Goal: Task Accomplishment & Management: Manage account settings

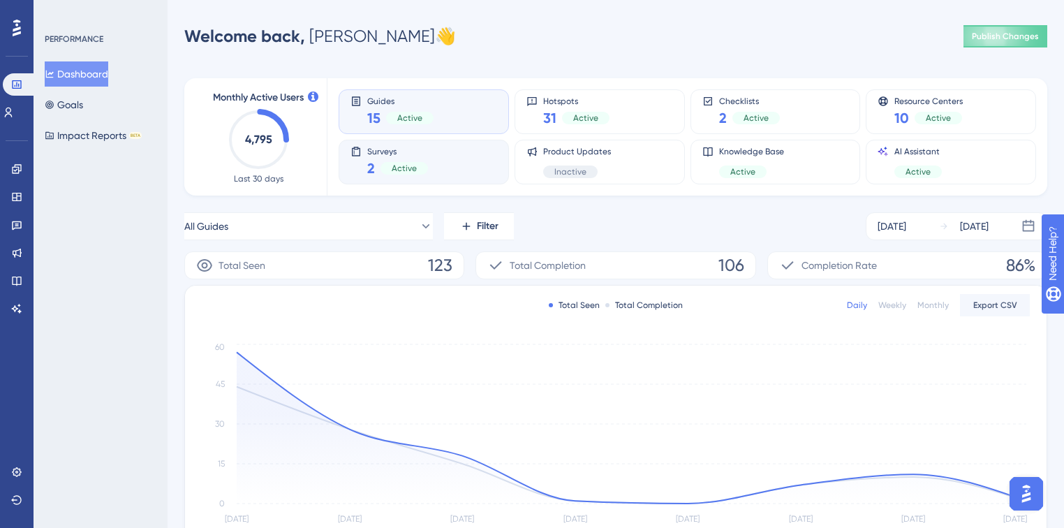
click at [443, 172] on div "Surveys 2 Active" at bounding box center [423, 162] width 147 height 32
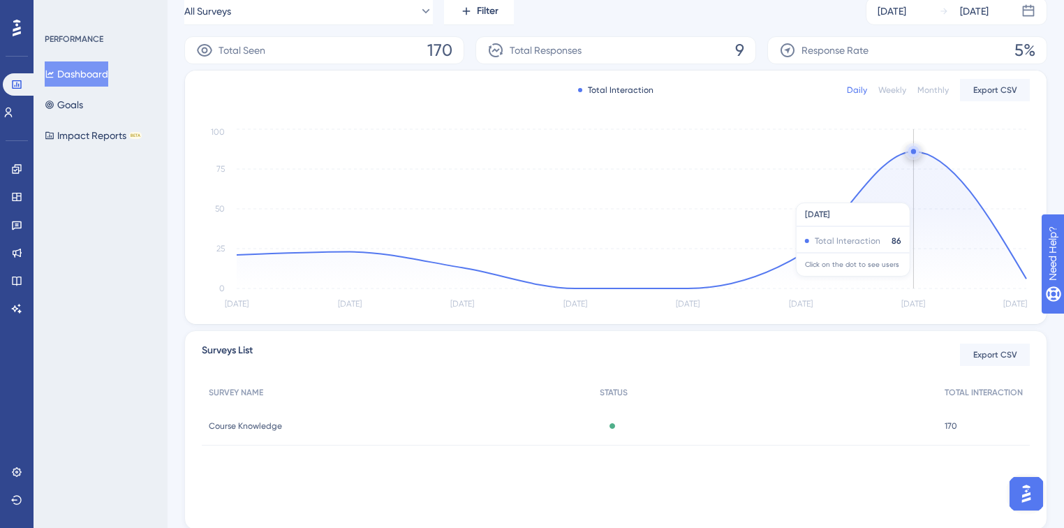
scroll to position [261, 0]
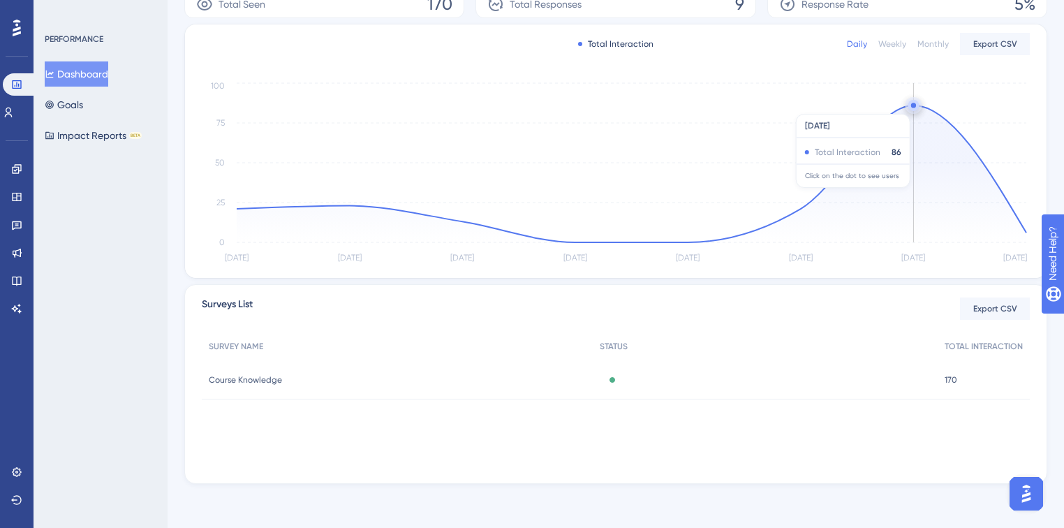
click at [914, 106] on circle at bounding box center [913, 105] width 5 height 5
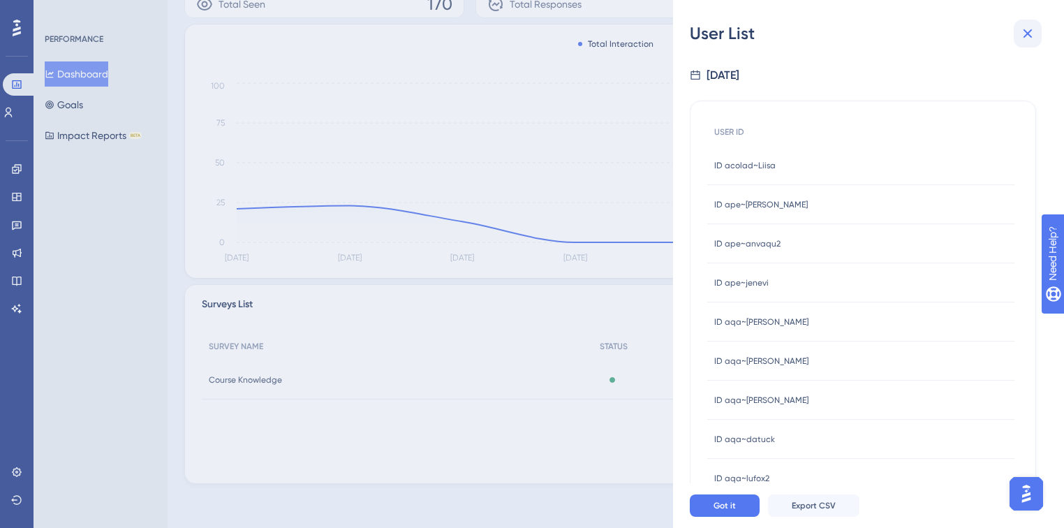
click at [1028, 32] on icon at bounding box center [1027, 33] width 9 height 9
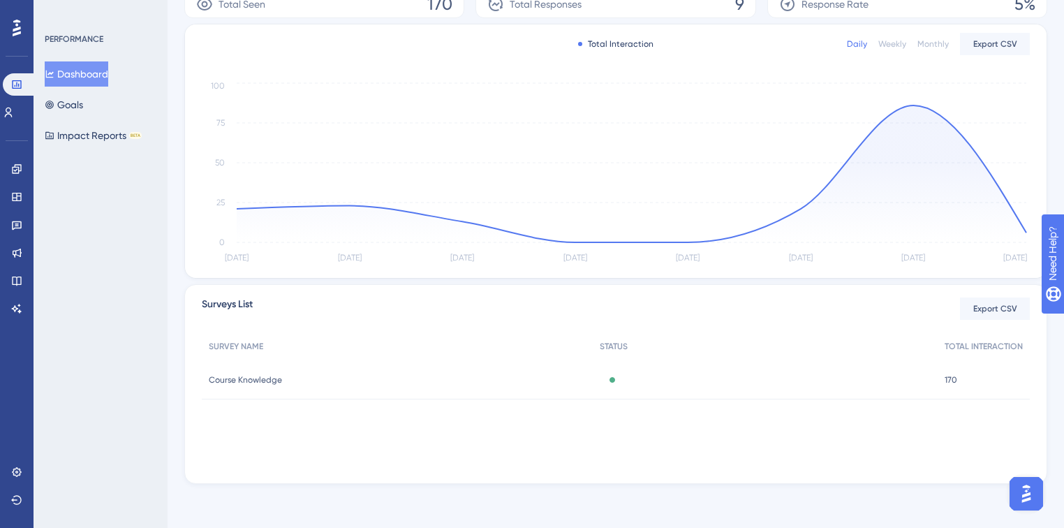
click at [269, 371] on div "Course Knowledge Course Knowledge" at bounding box center [397, 379] width 391 height 39
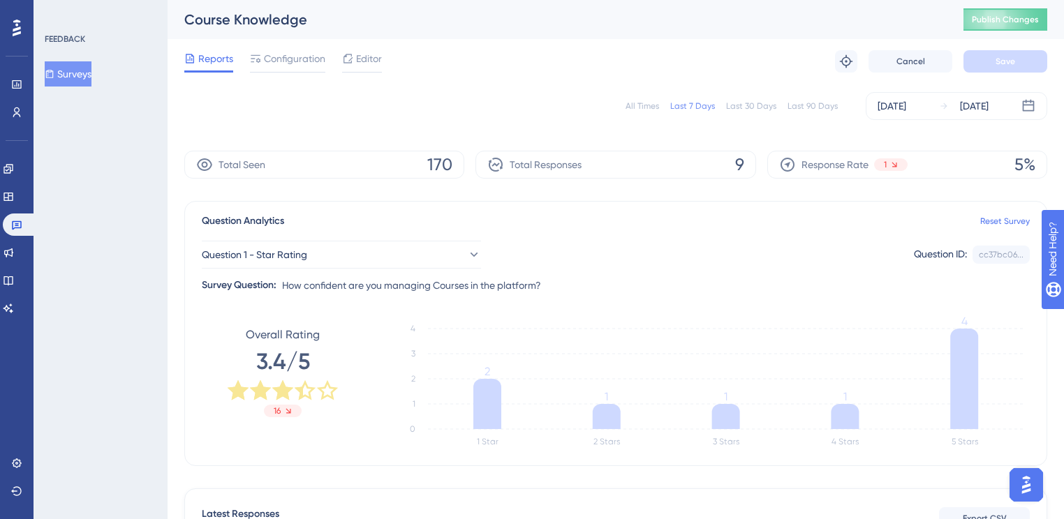
scroll to position [391, 0]
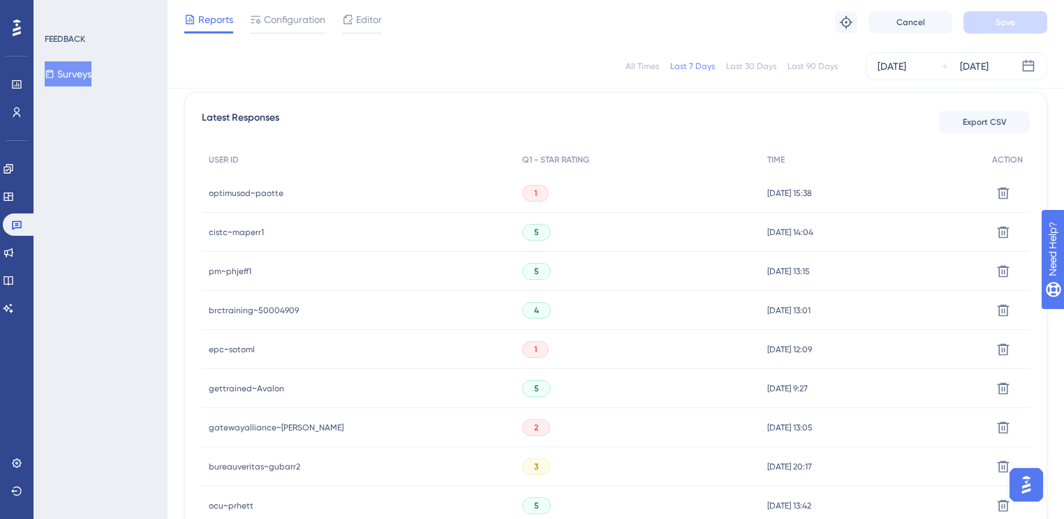
click at [244, 352] on span "epc~sotoml" at bounding box center [232, 349] width 46 height 11
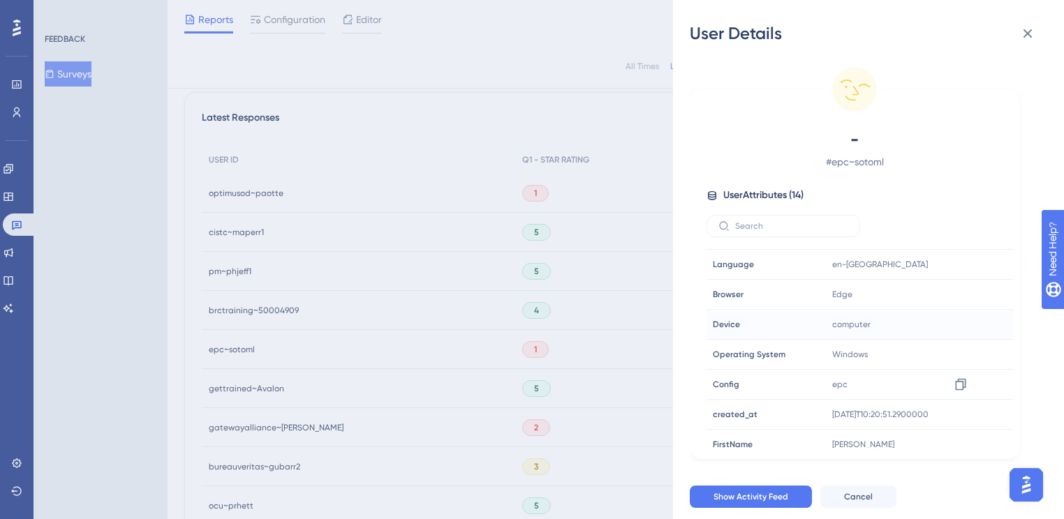
scroll to position [212, 0]
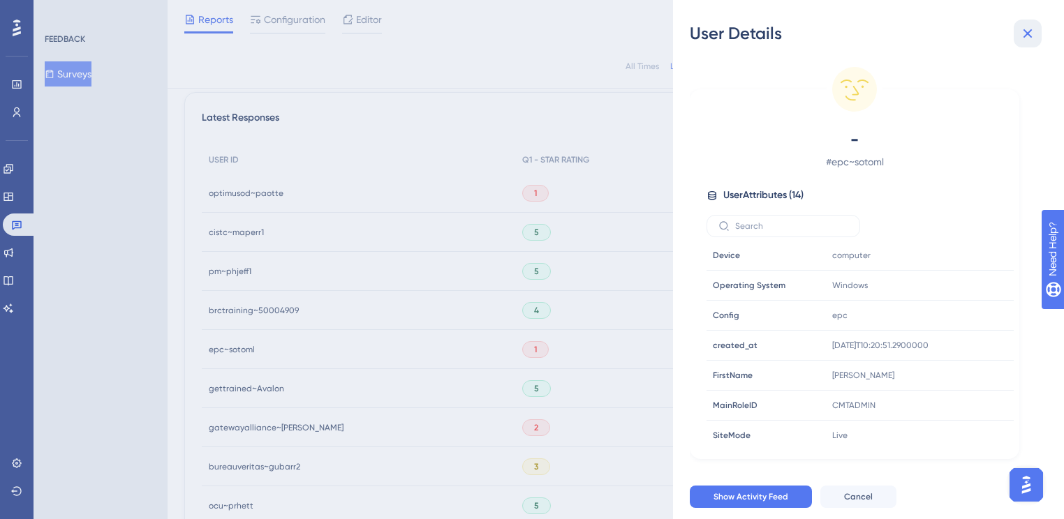
click at [1028, 31] on icon at bounding box center [1027, 33] width 17 height 17
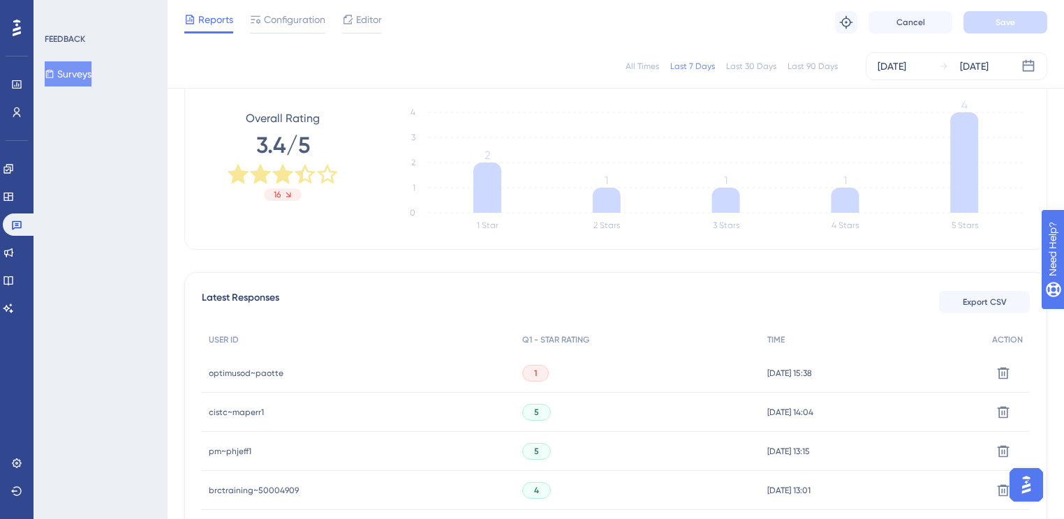
scroll to position [391, 0]
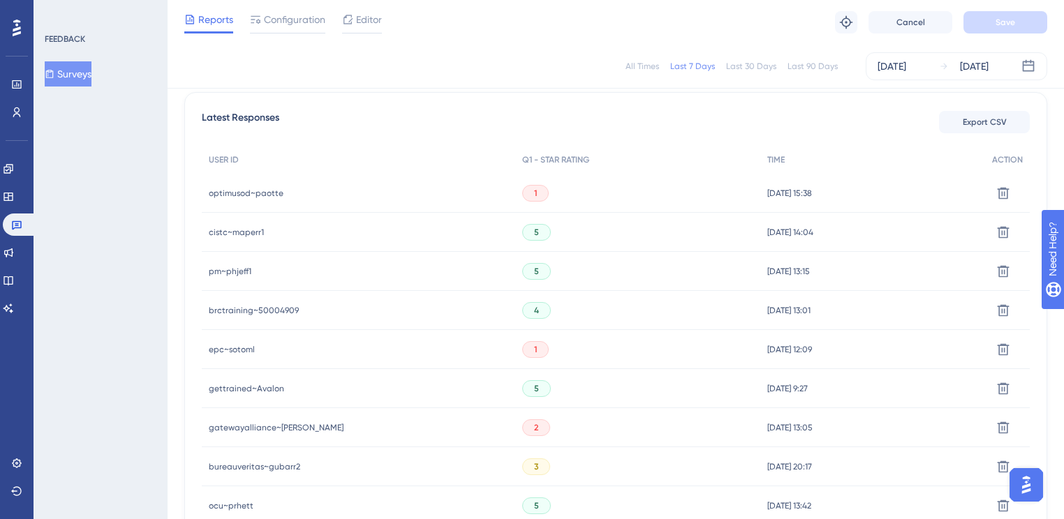
click at [254, 198] on div "optimusod~paotte optimusod~paotte" at bounding box center [246, 193] width 75 height 39
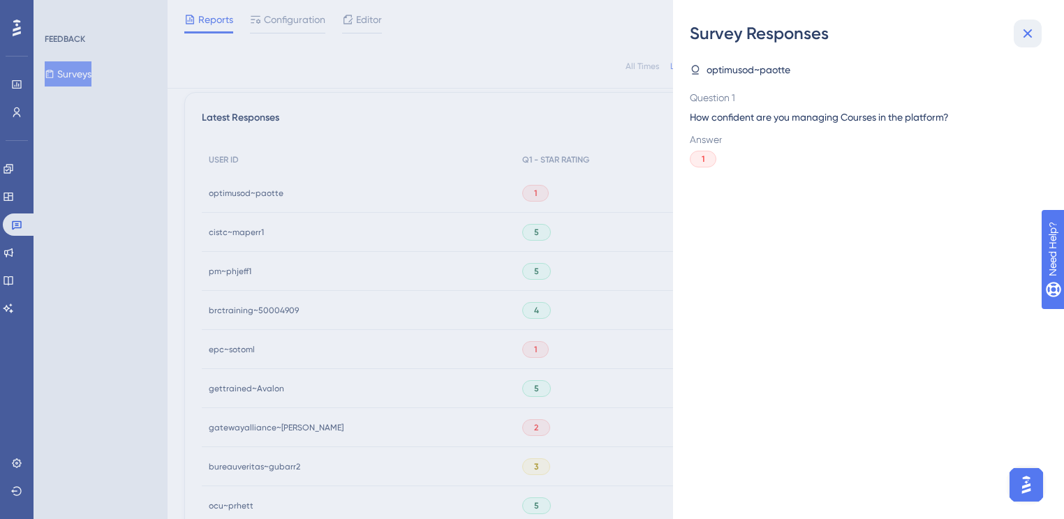
click at [1022, 28] on icon at bounding box center [1027, 33] width 17 height 17
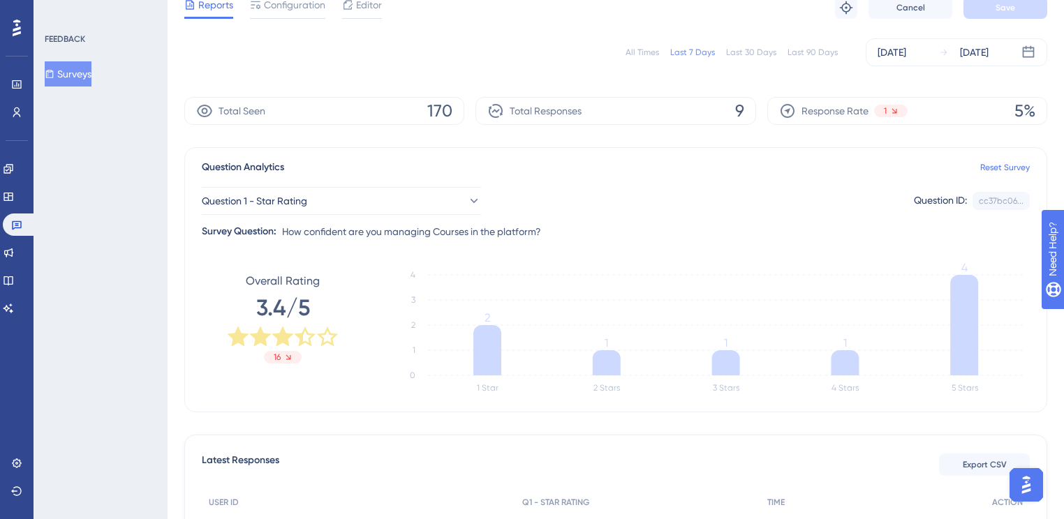
scroll to position [0, 0]
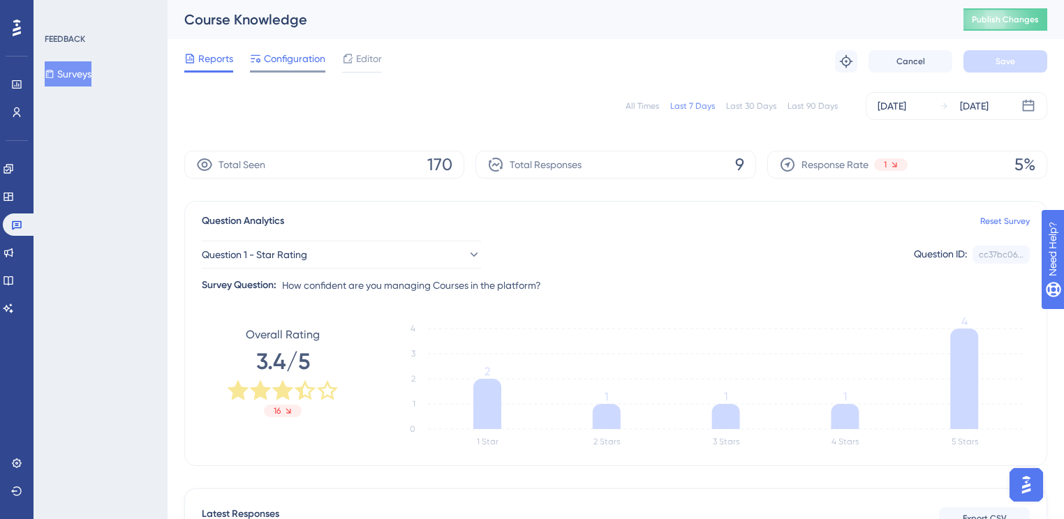
click at [321, 58] on span "Configuration" at bounding box center [294, 58] width 61 height 17
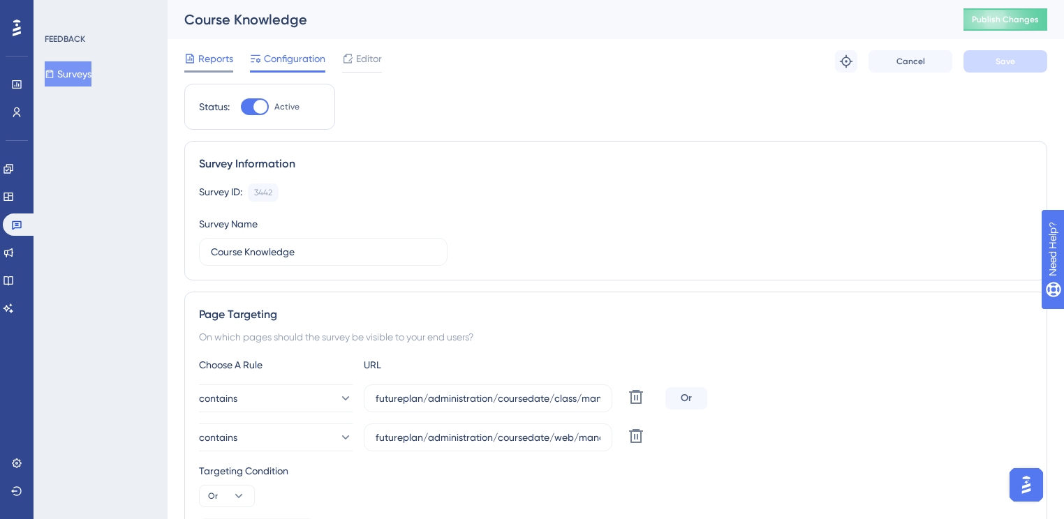
click at [219, 54] on span "Reports" at bounding box center [215, 58] width 35 height 17
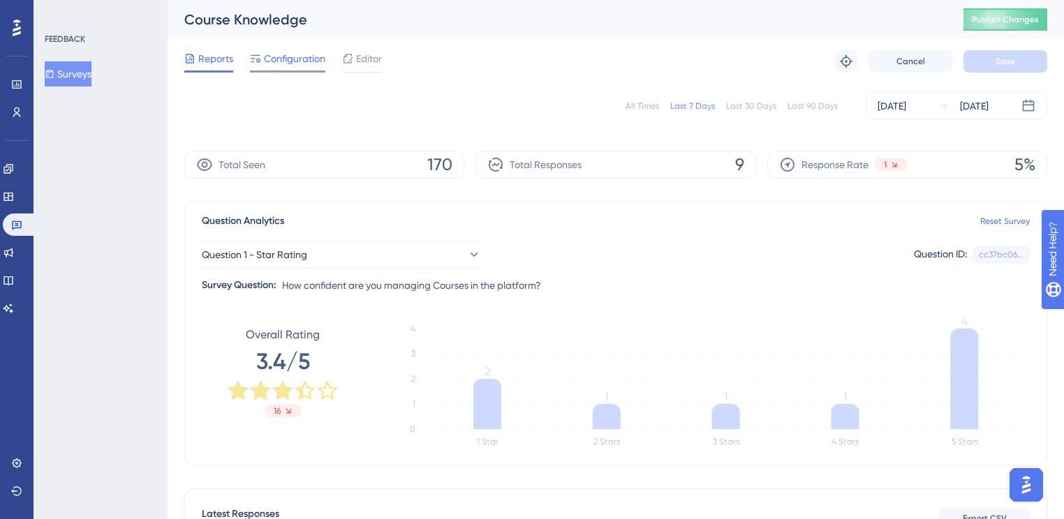
click at [309, 59] on span "Configuration" at bounding box center [294, 58] width 61 height 17
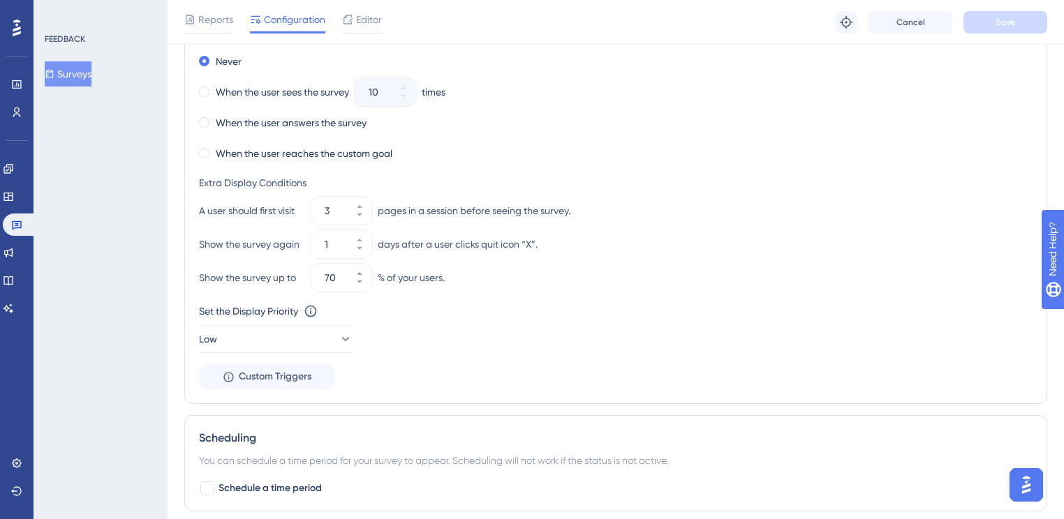
scroll to position [894, 0]
drag, startPoint x: 339, startPoint y: 243, endPoint x: 300, endPoint y: 243, distance: 39.1
click at [300, 243] on div "Show the survey again 1 days after a user clicks quit icon “X”." at bounding box center [615, 245] width 833 height 28
type input "20"
click at [944, 277] on div "Show the survey up to 70 % of your users." at bounding box center [615, 279] width 833 height 28
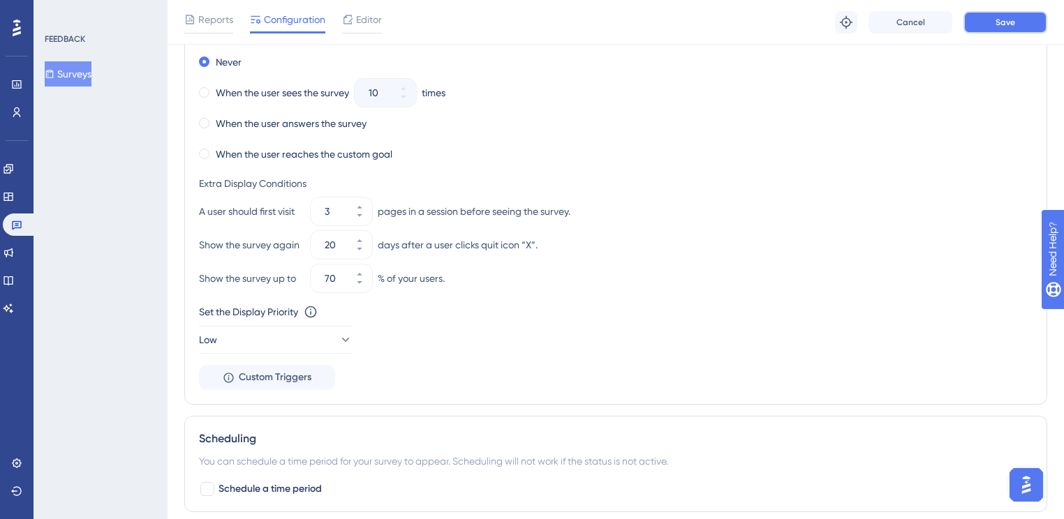
click at [1006, 27] on span "Save" at bounding box center [1005, 22] width 20 height 11
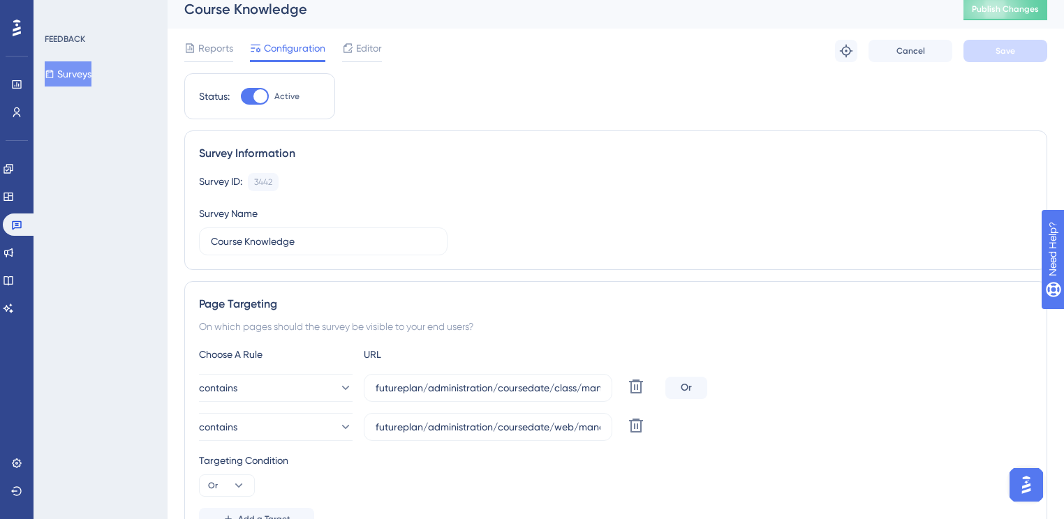
scroll to position [0, 0]
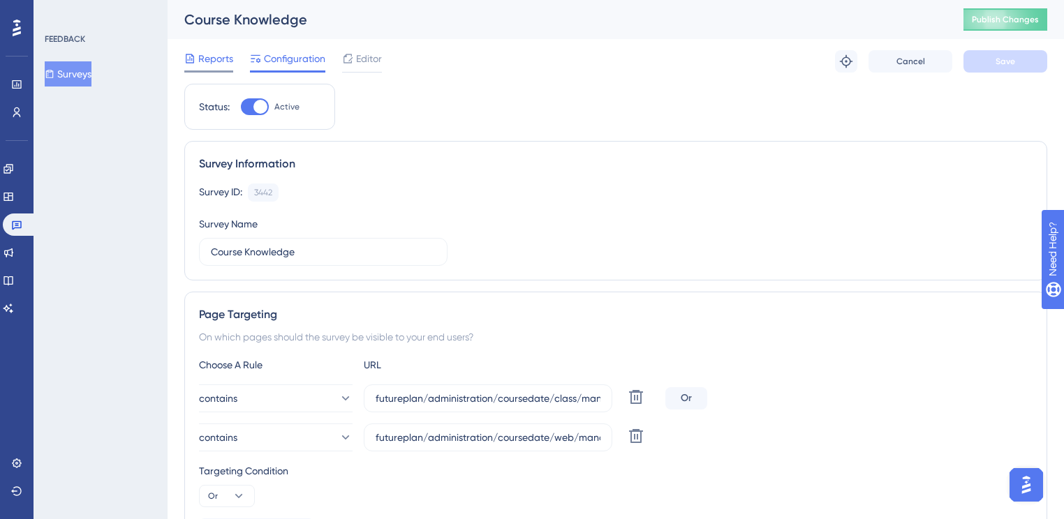
click at [232, 64] on span "Reports" at bounding box center [215, 58] width 35 height 17
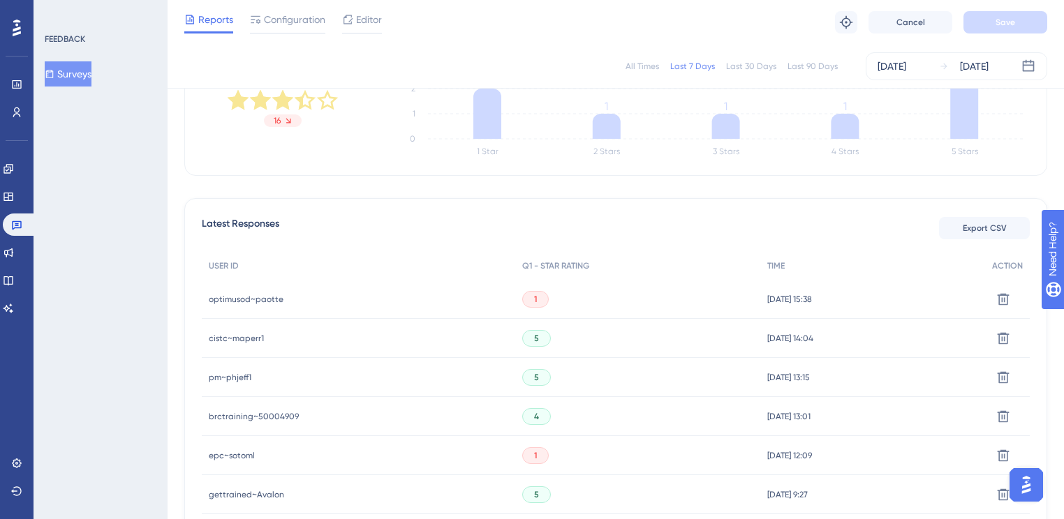
scroll to position [168, 0]
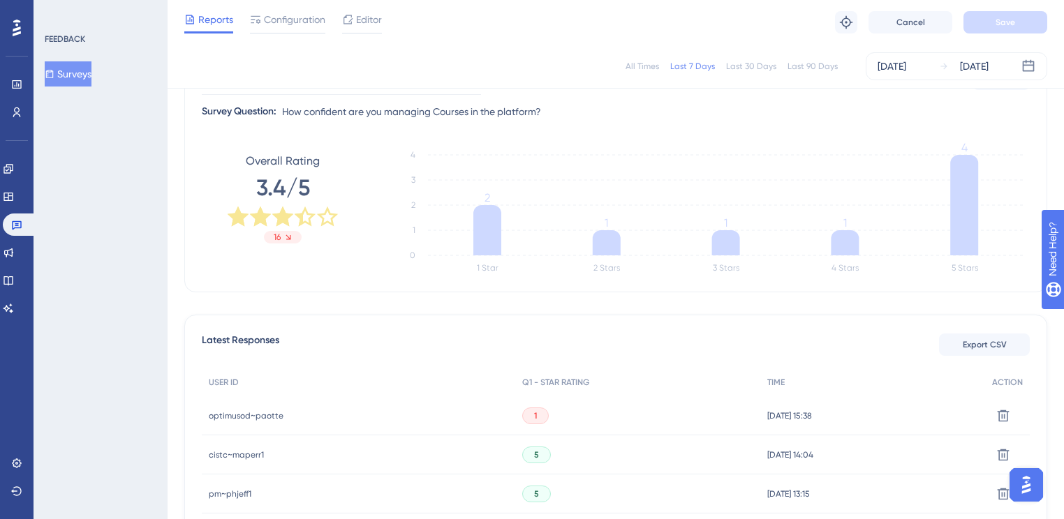
click at [765, 67] on div "Last 30 Days" at bounding box center [751, 66] width 50 height 11
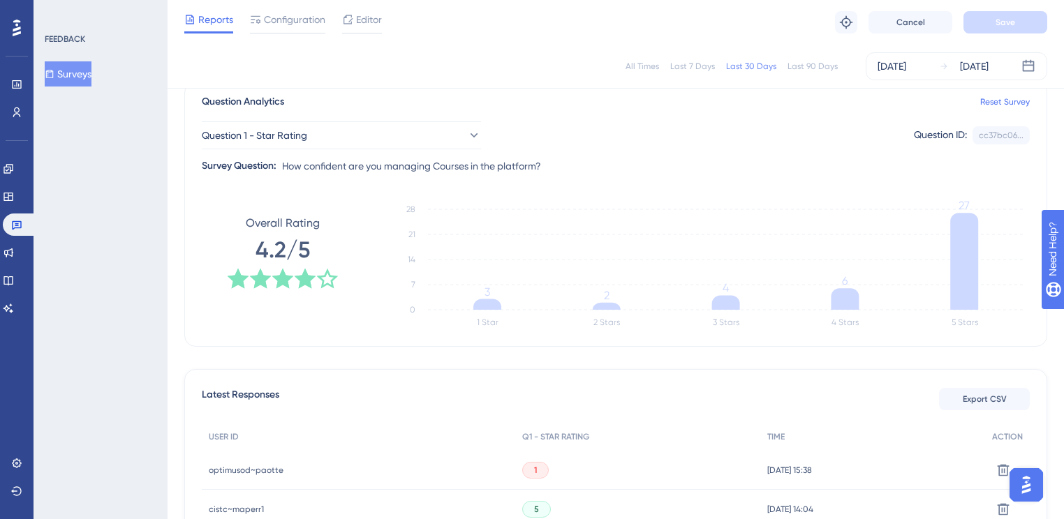
scroll to position [112, 0]
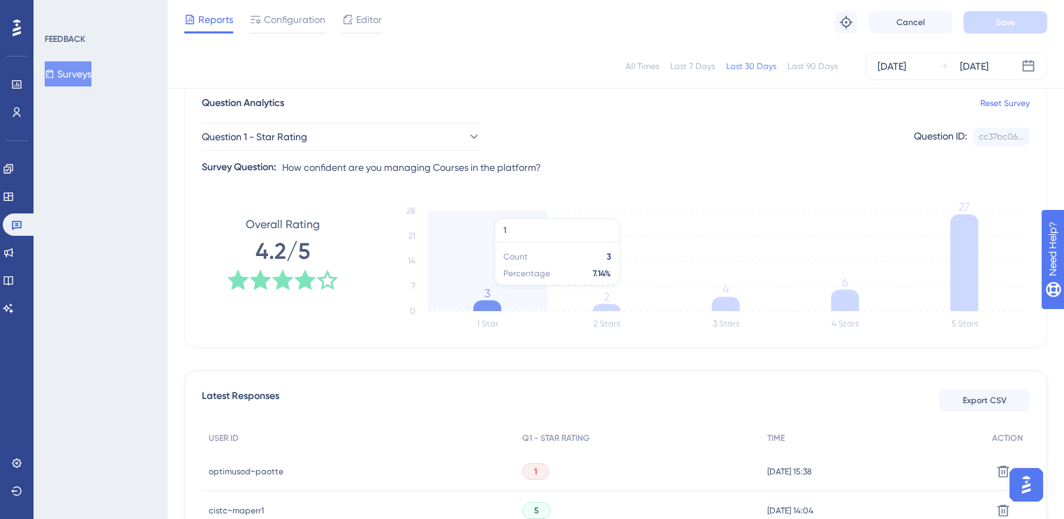
click at [466, 291] on icon "1 Star 2 Stars 3 Stars 4 Stars 5 Stars 0 7 14 21 28 3 2 4 6 27" at bounding box center [704, 268] width 649 height 140
click at [479, 302] on icon at bounding box center [487, 306] width 28 height 10
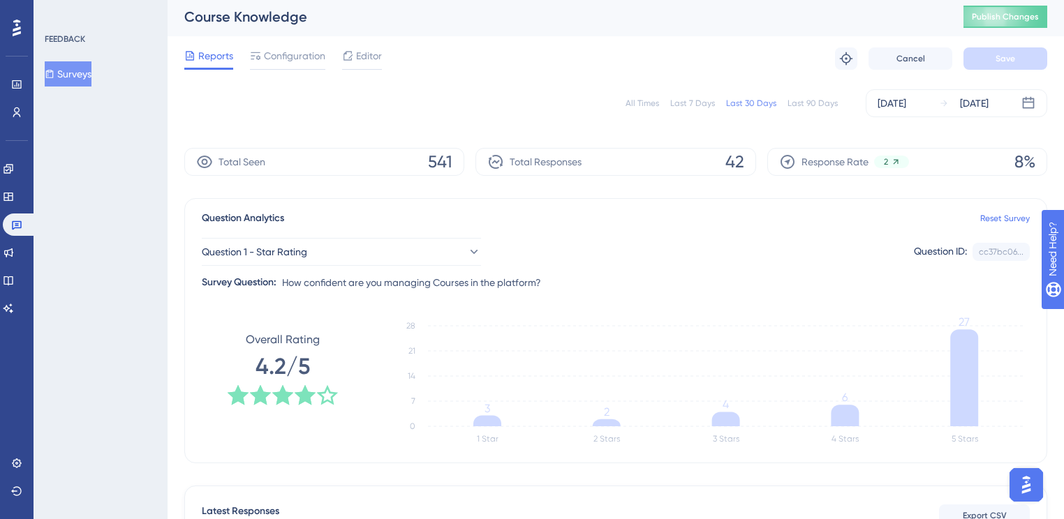
scroll to position [1, 0]
click at [645, 164] on div "Total Responses 42" at bounding box center [615, 164] width 280 height 28
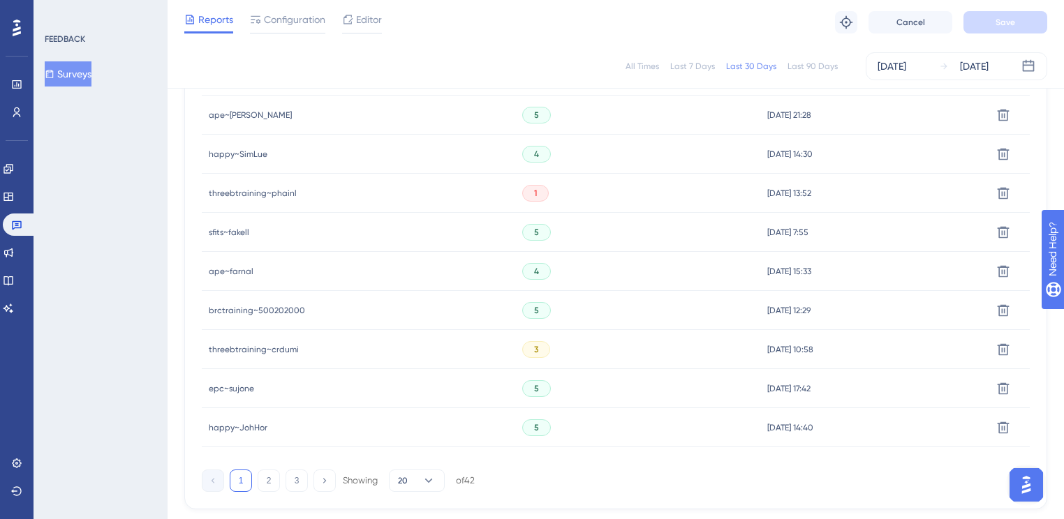
scroll to position [961, 0]
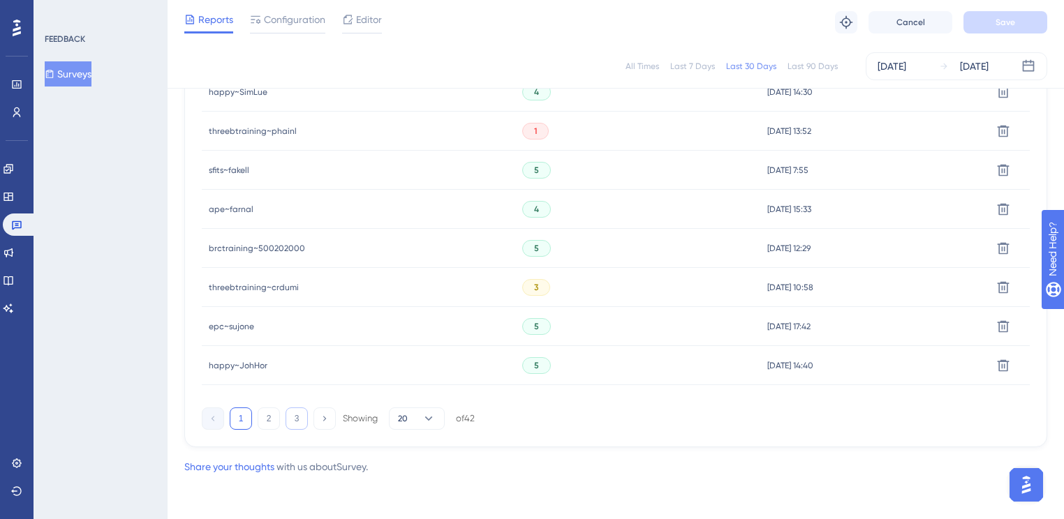
click at [299, 426] on button "3" at bounding box center [297, 419] width 22 height 22
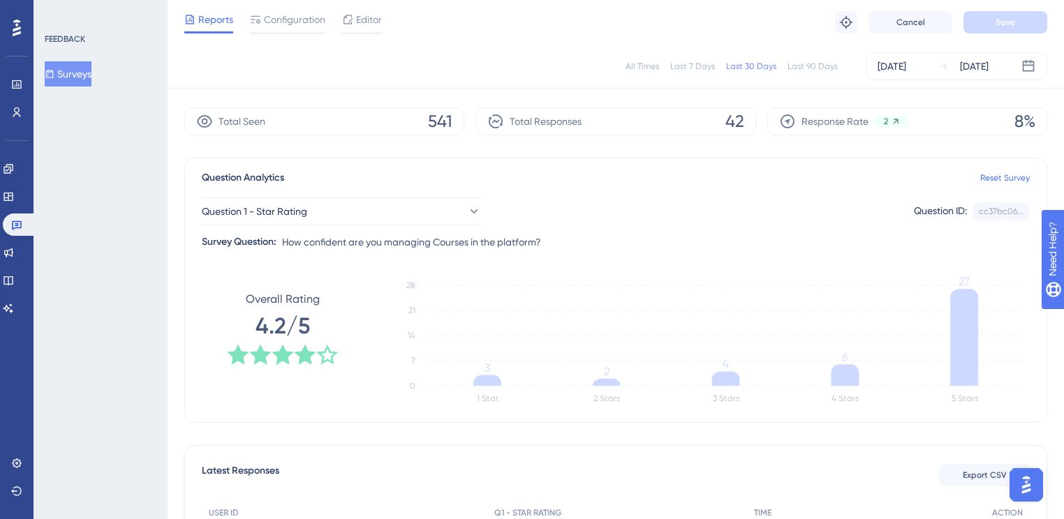
scroll to position [0, 0]
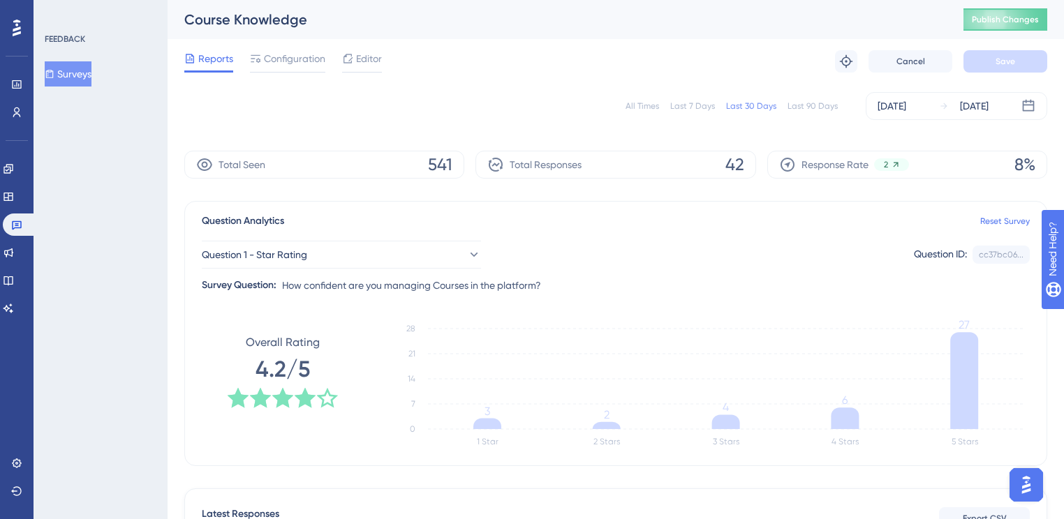
click at [810, 107] on div "Last 90 Days" at bounding box center [812, 106] width 50 height 11
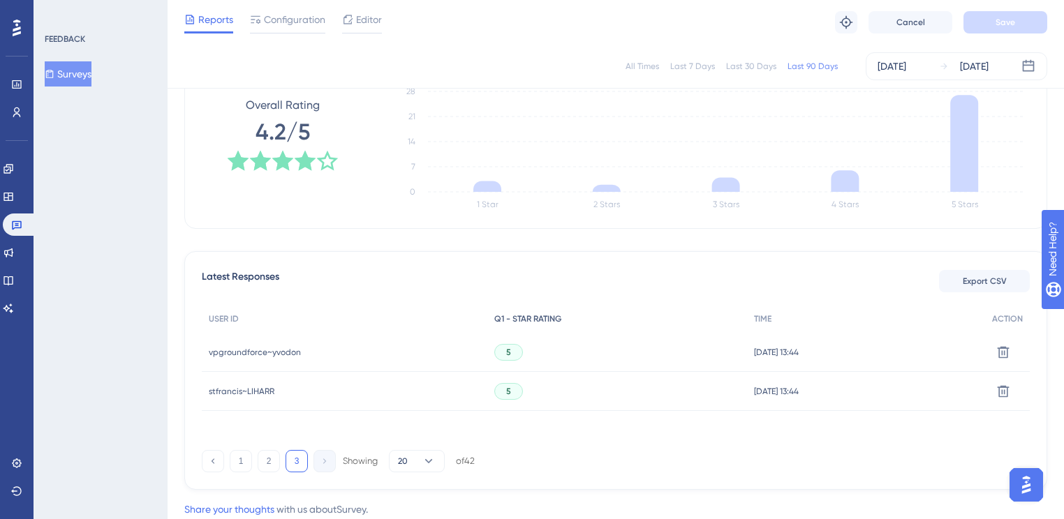
scroll to position [274, 0]
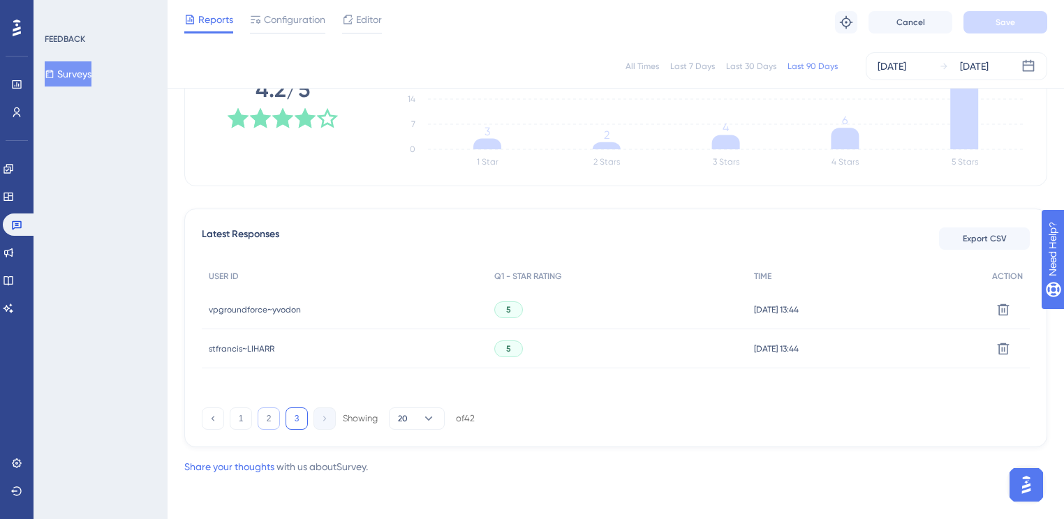
click at [267, 422] on button "2" at bounding box center [269, 419] width 22 height 22
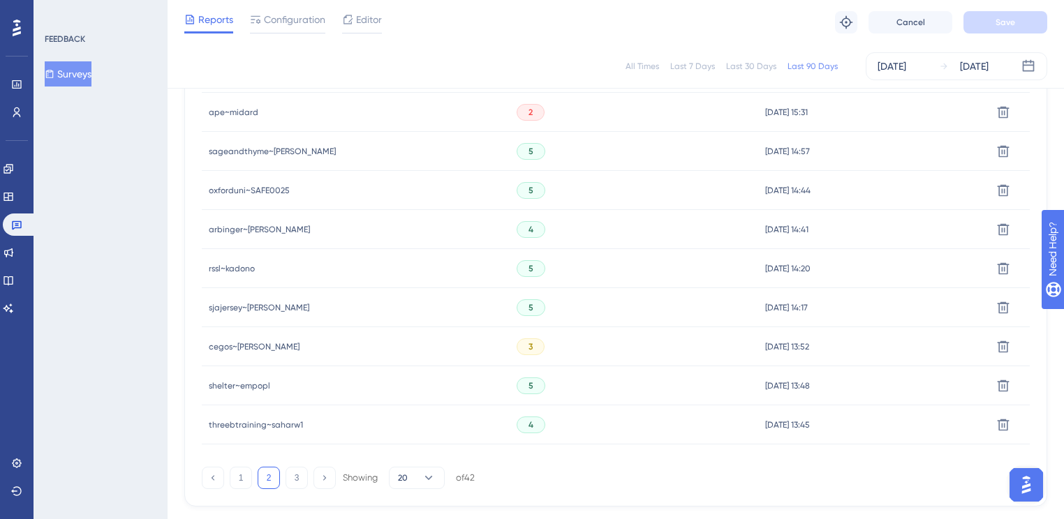
scroll to position [961, 0]
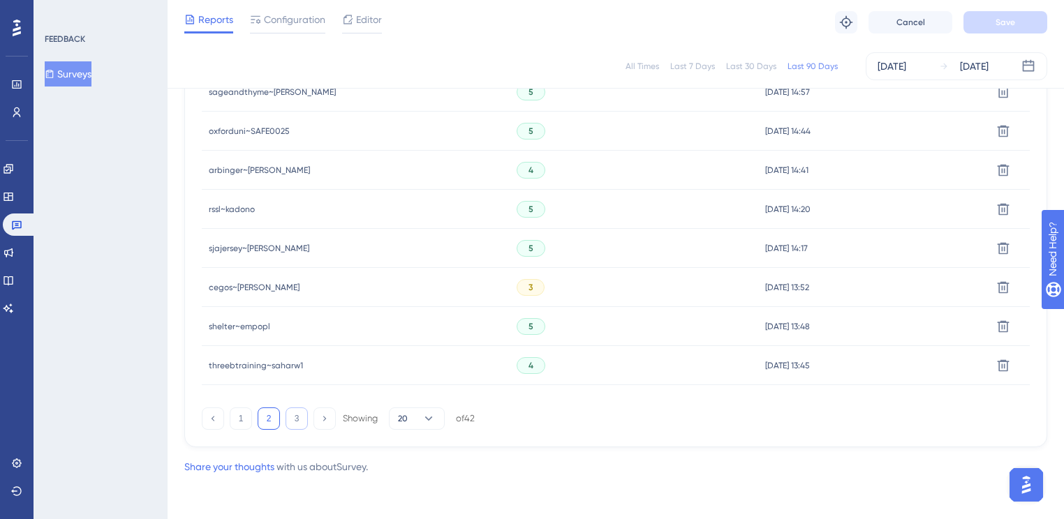
click at [299, 419] on button "3" at bounding box center [297, 419] width 22 height 22
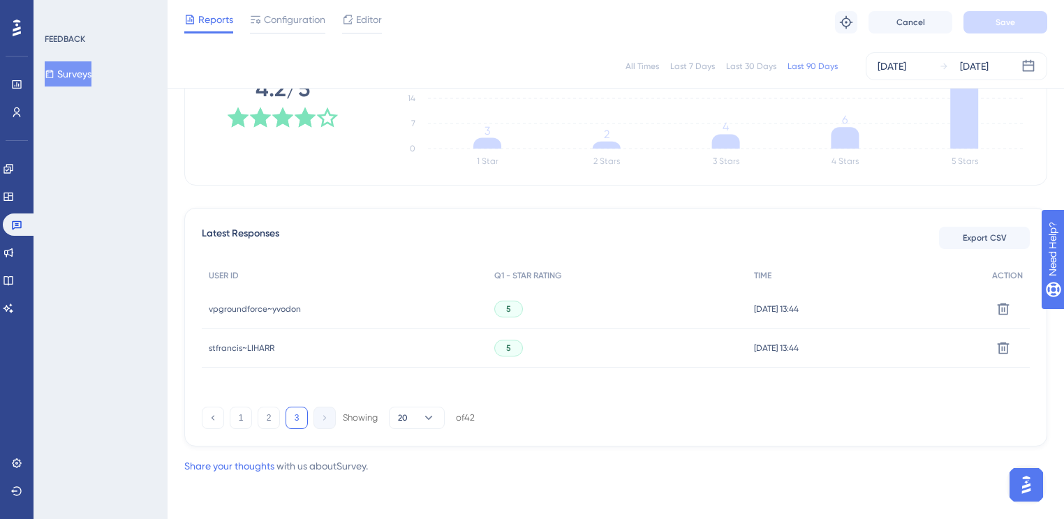
scroll to position [274, 0]
click at [682, 455] on div "All Times Last 7 Days Last 30 Days Last 90 Days [DATE] [DATE] Total Seen 591 To…" at bounding box center [615, 162] width 863 height 627
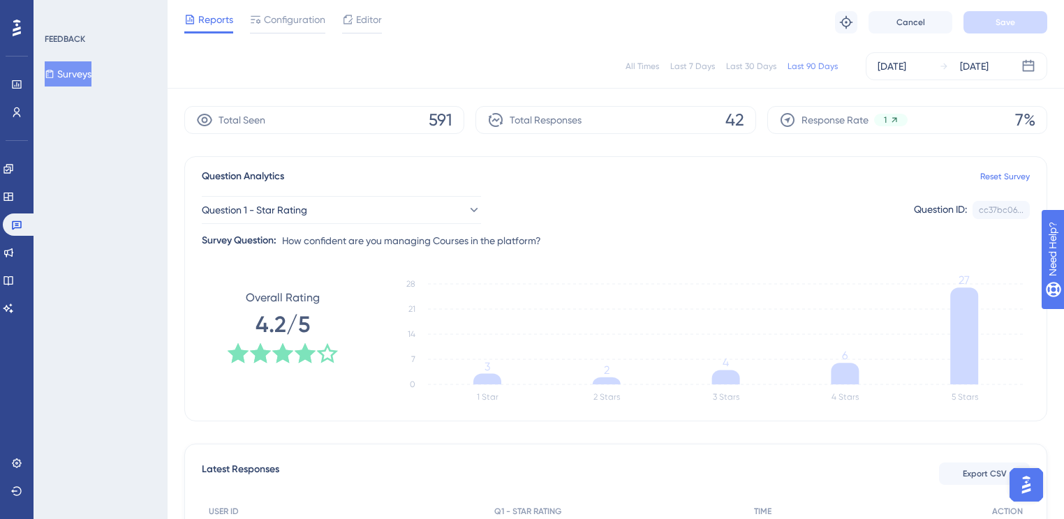
scroll to position [0, 0]
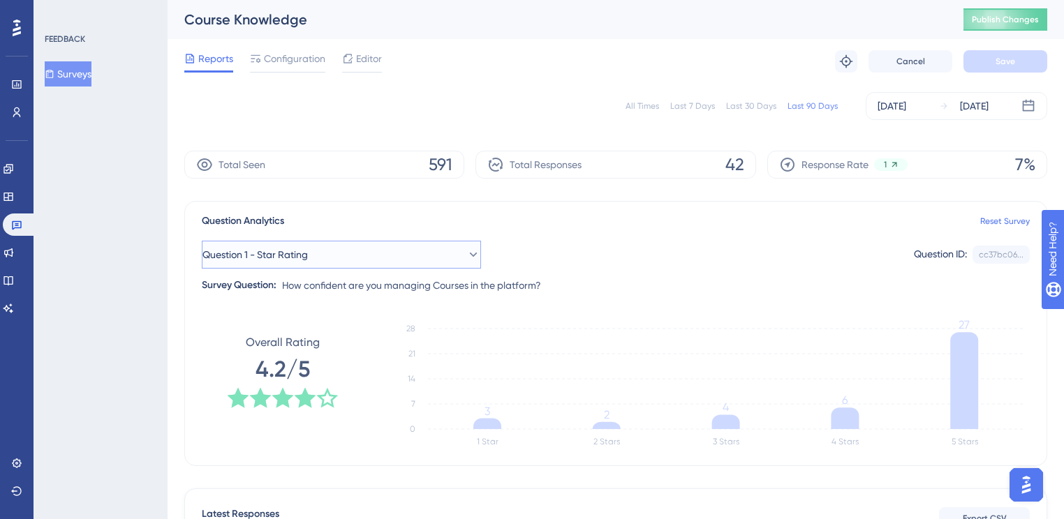
click at [373, 254] on button "Question 1 - Star Rating" at bounding box center [341, 255] width 279 height 28
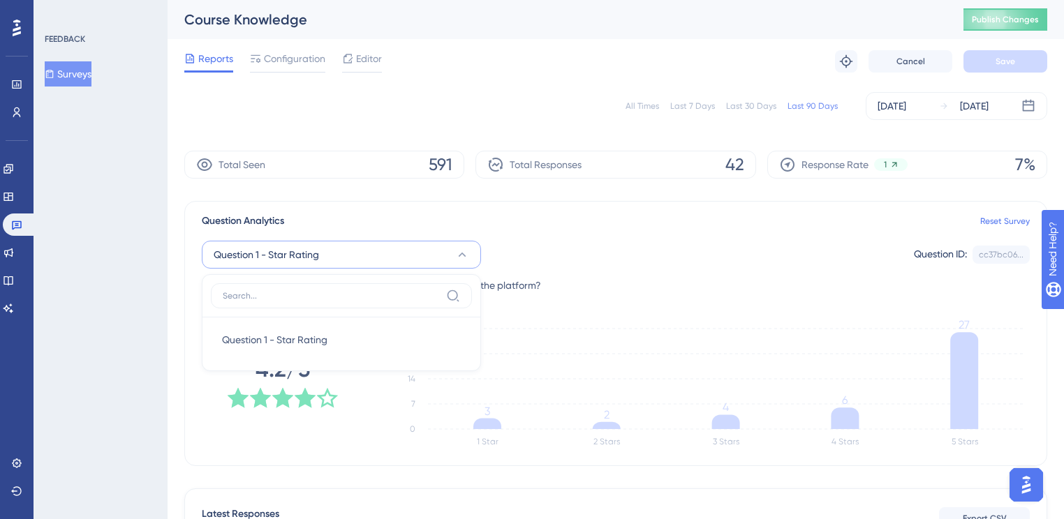
click at [645, 271] on div "Question 1 - Star Rating Question 1 - Star Rating Question 1 - Star Rating Ques…" at bounding box center [616, 262] width 828 height 64
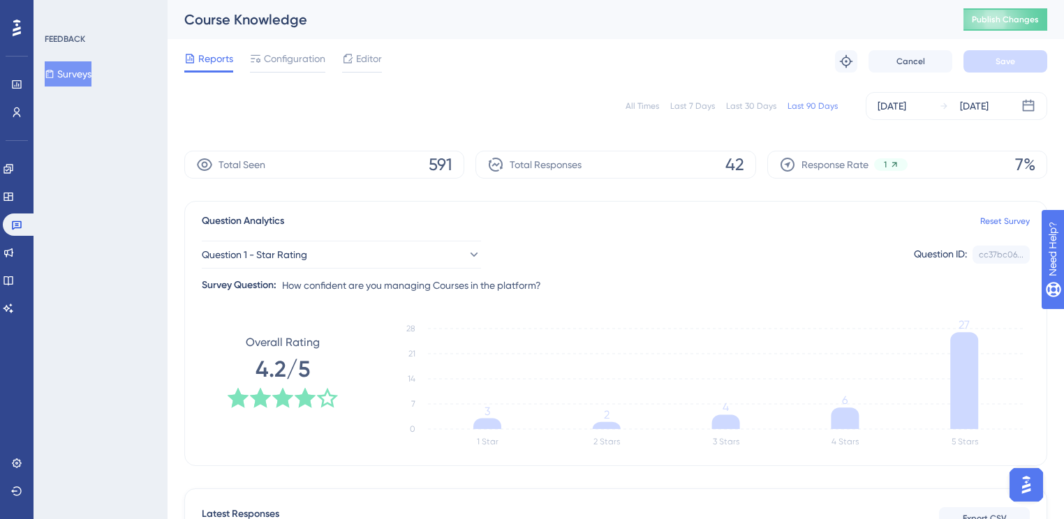
click at [80, 78] on button "Surveys" at bounding box center [68, 73] width 47 height 25
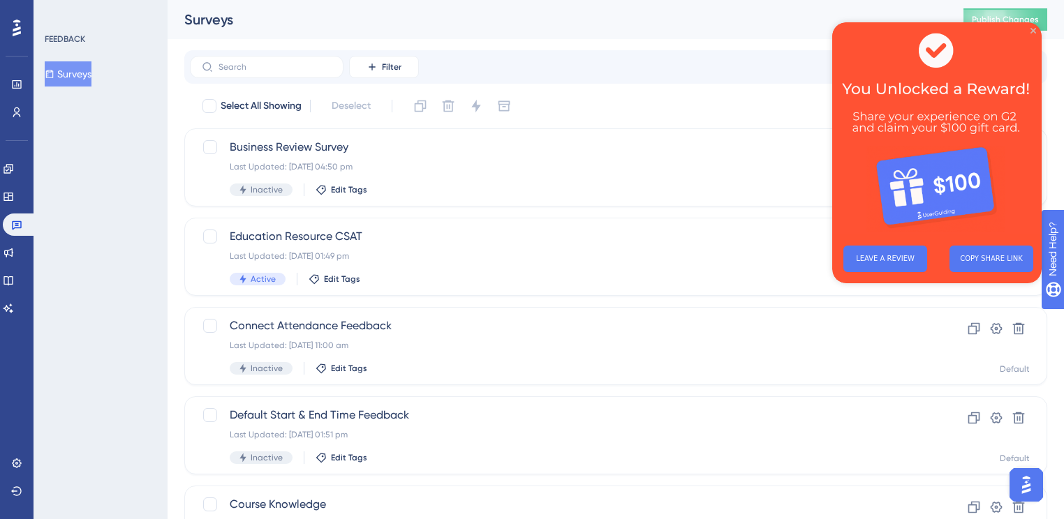
click at [1034, 33] on icon "Close Preview" at bounding box center [1033, 31] width 6 height 6
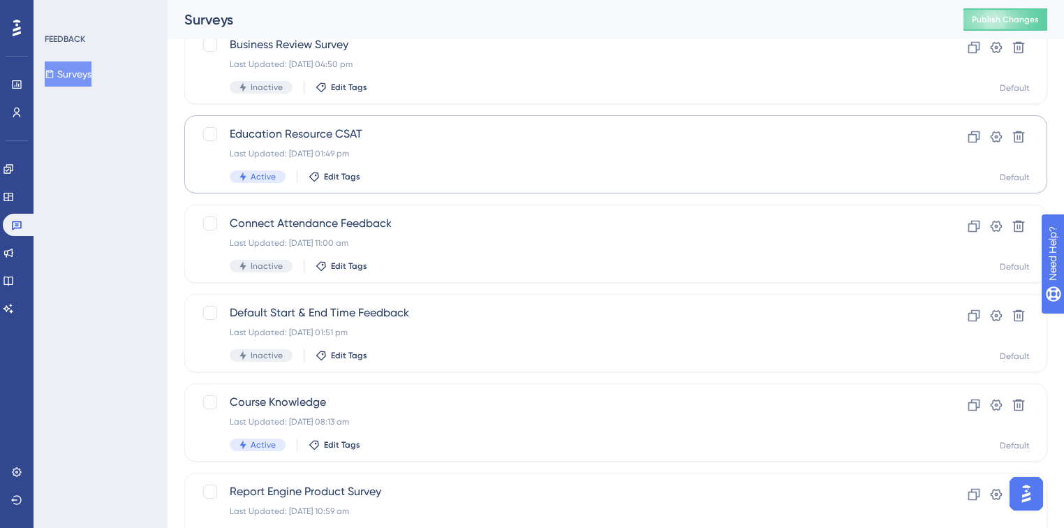
scroll to position [112, 0]
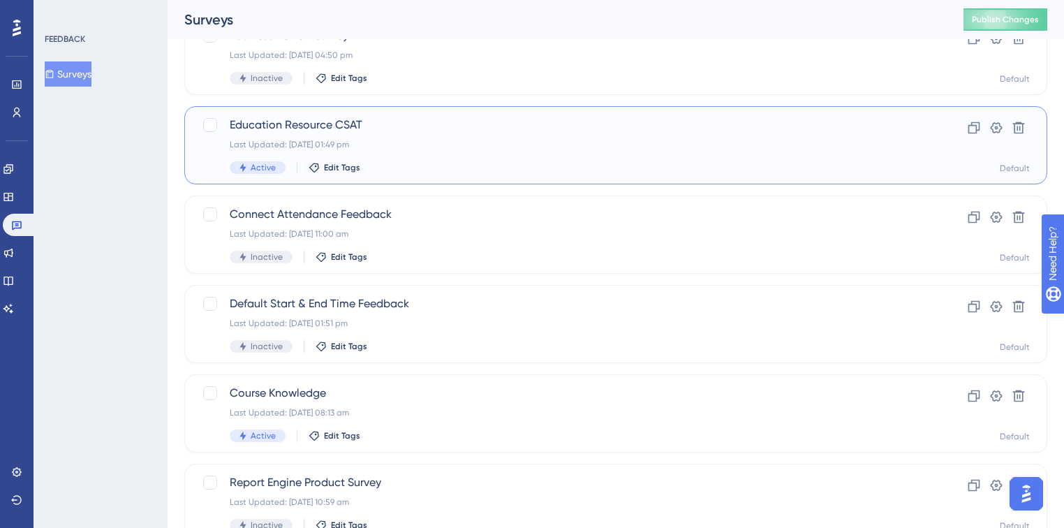
click at [421, 117] on span "Education Resource CSAT" at bounding box center [560, 125] width 660 height 17
